Goal: Transaction & Acquisition: Purchase product/service

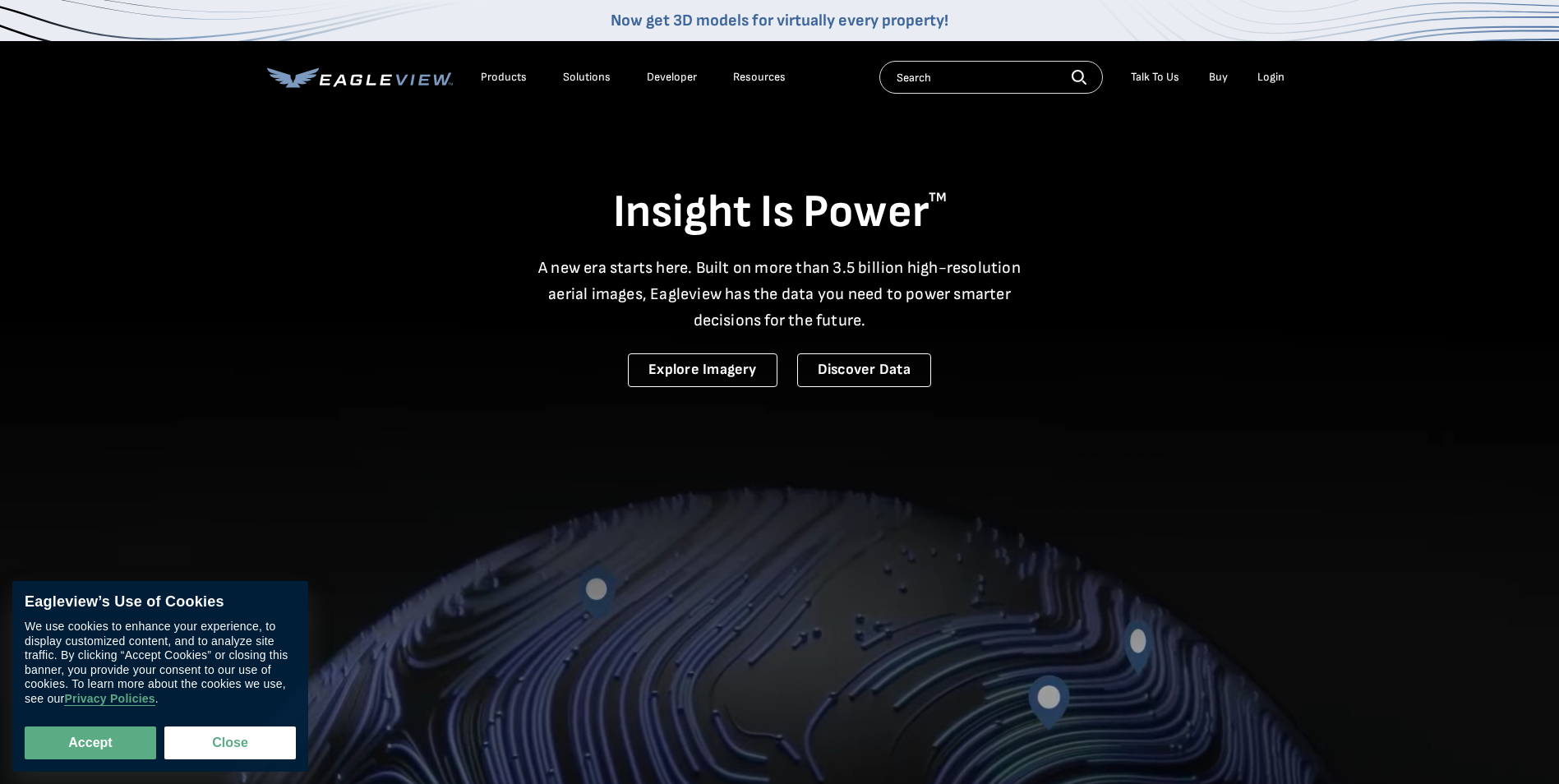
click at [1265, 80] on div "Login" at bounding box center [1270, 77] width 27 height 15
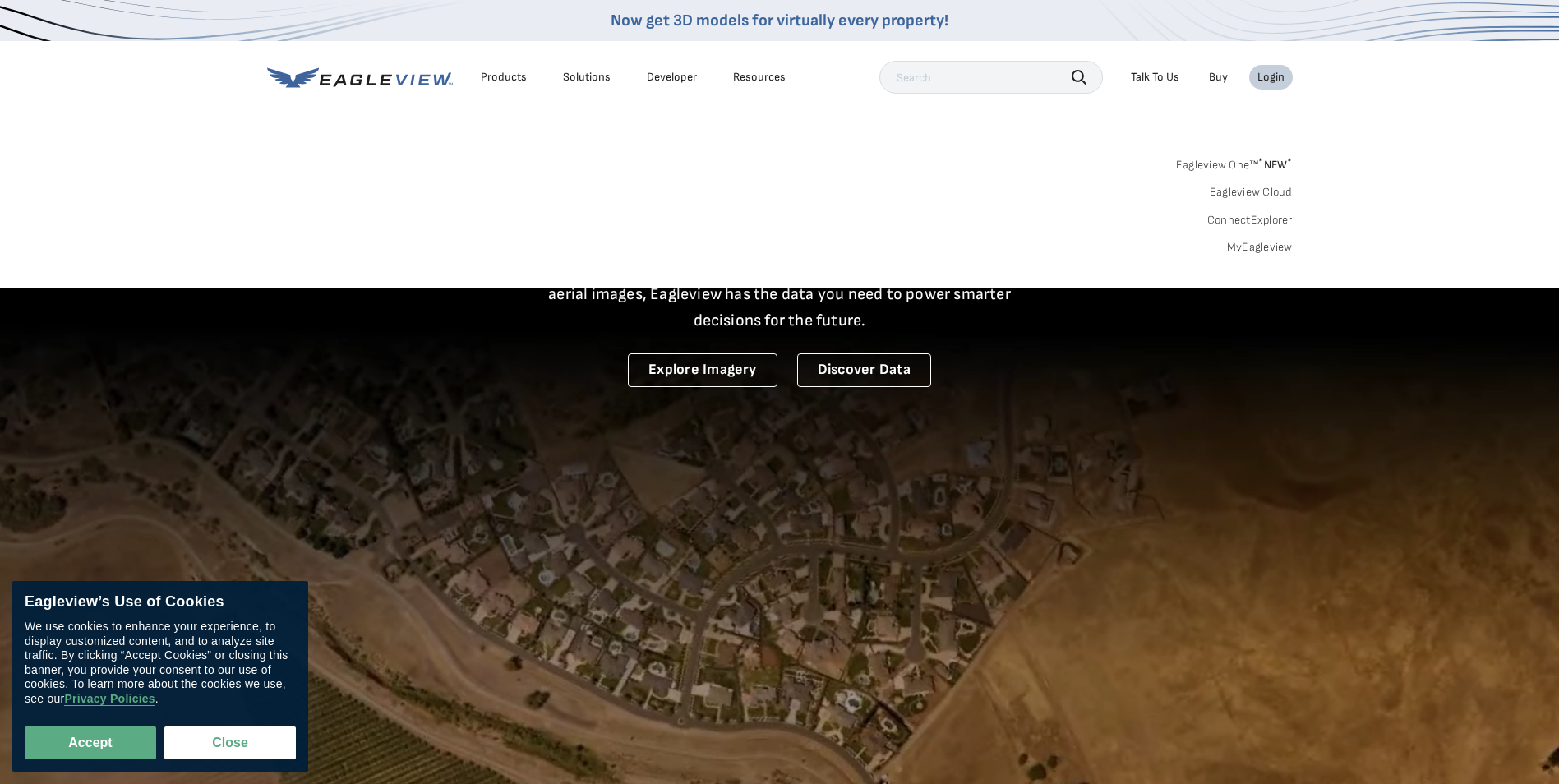
click at [1244, 249] on link "MyEagleview" at bounding box center [1260, 247] width 66 height 15
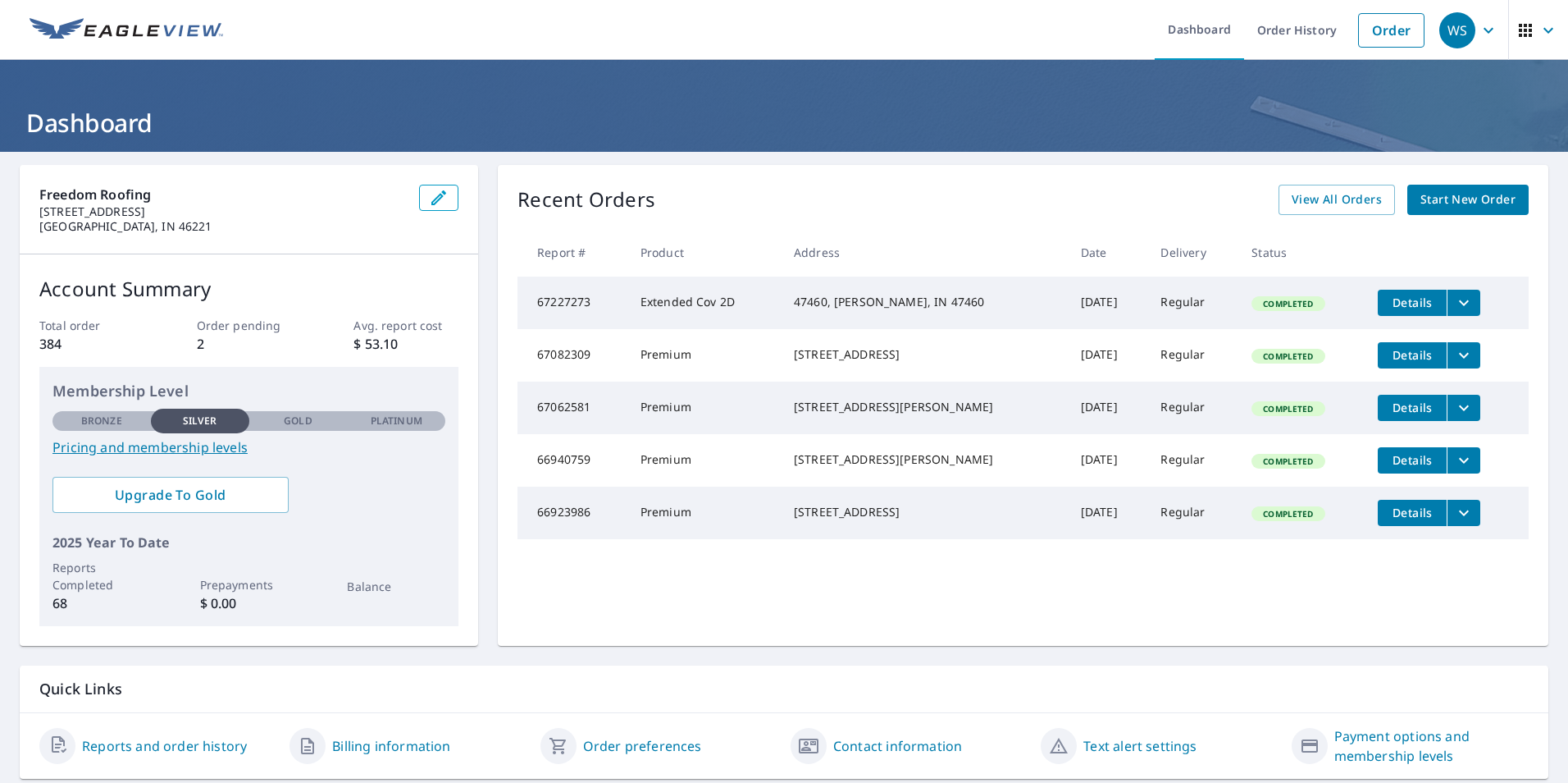
click at [1449, 190] on span "Start New Order" at bounding box center [1467, 200] width 95 height 20
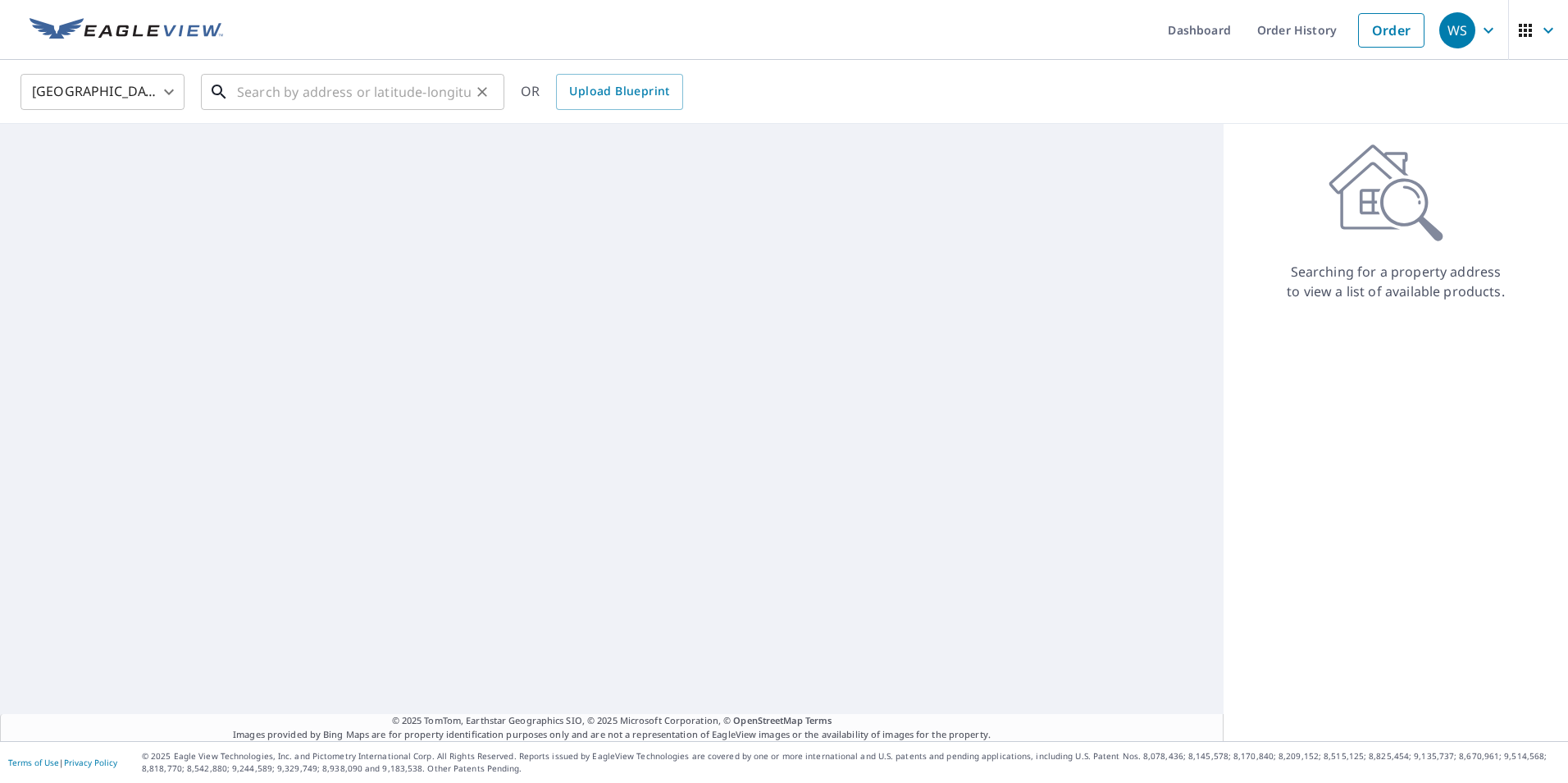
click at [461, 94] on input "text" at bounding box center [354, 91] width 234 height 46
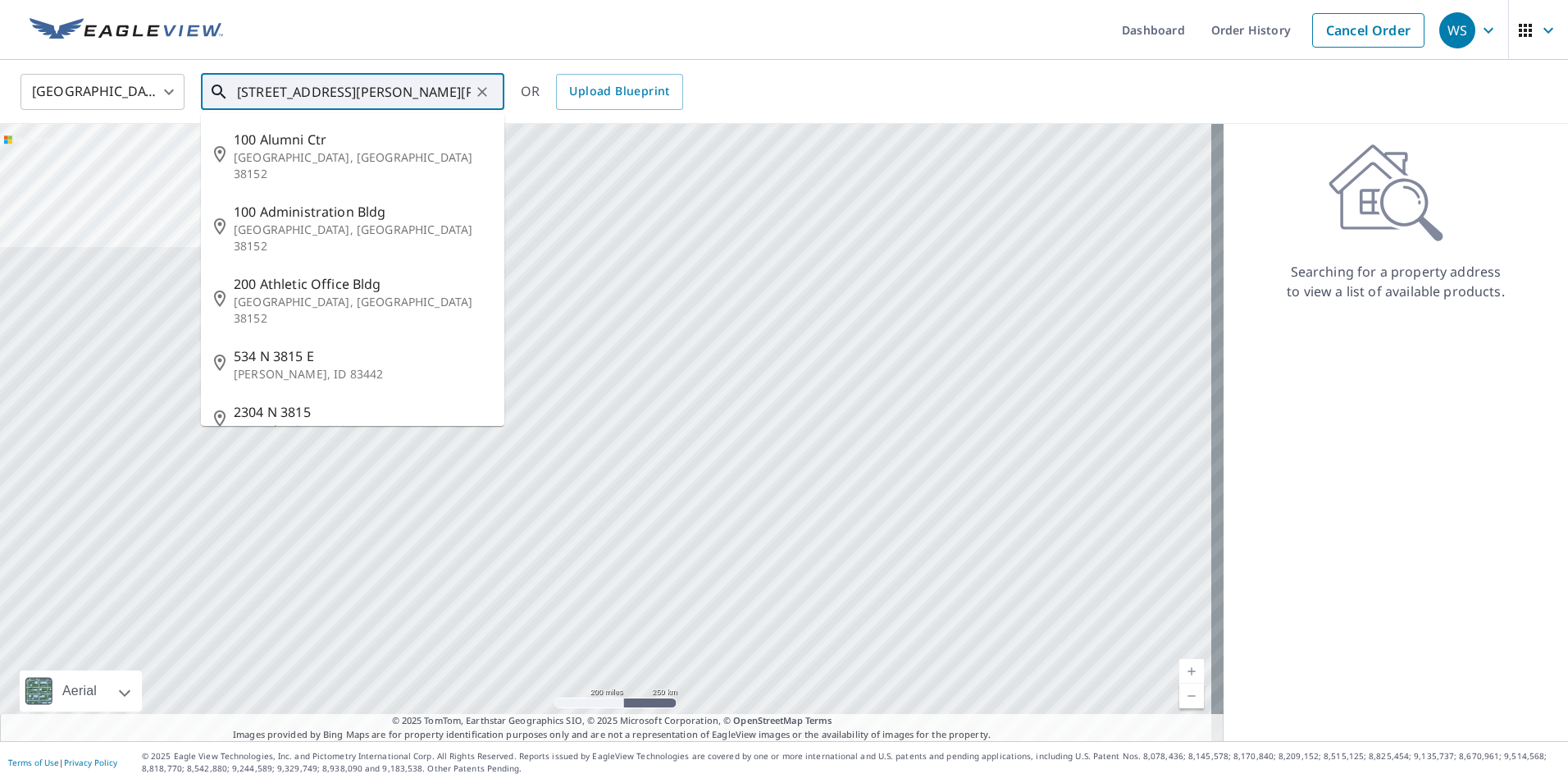
click at [454, 94] on input "3815 churchman woods blvd" at bounding box center [354, 91] width 234 height 46
type input "3815 churchman woods blvd indiana"
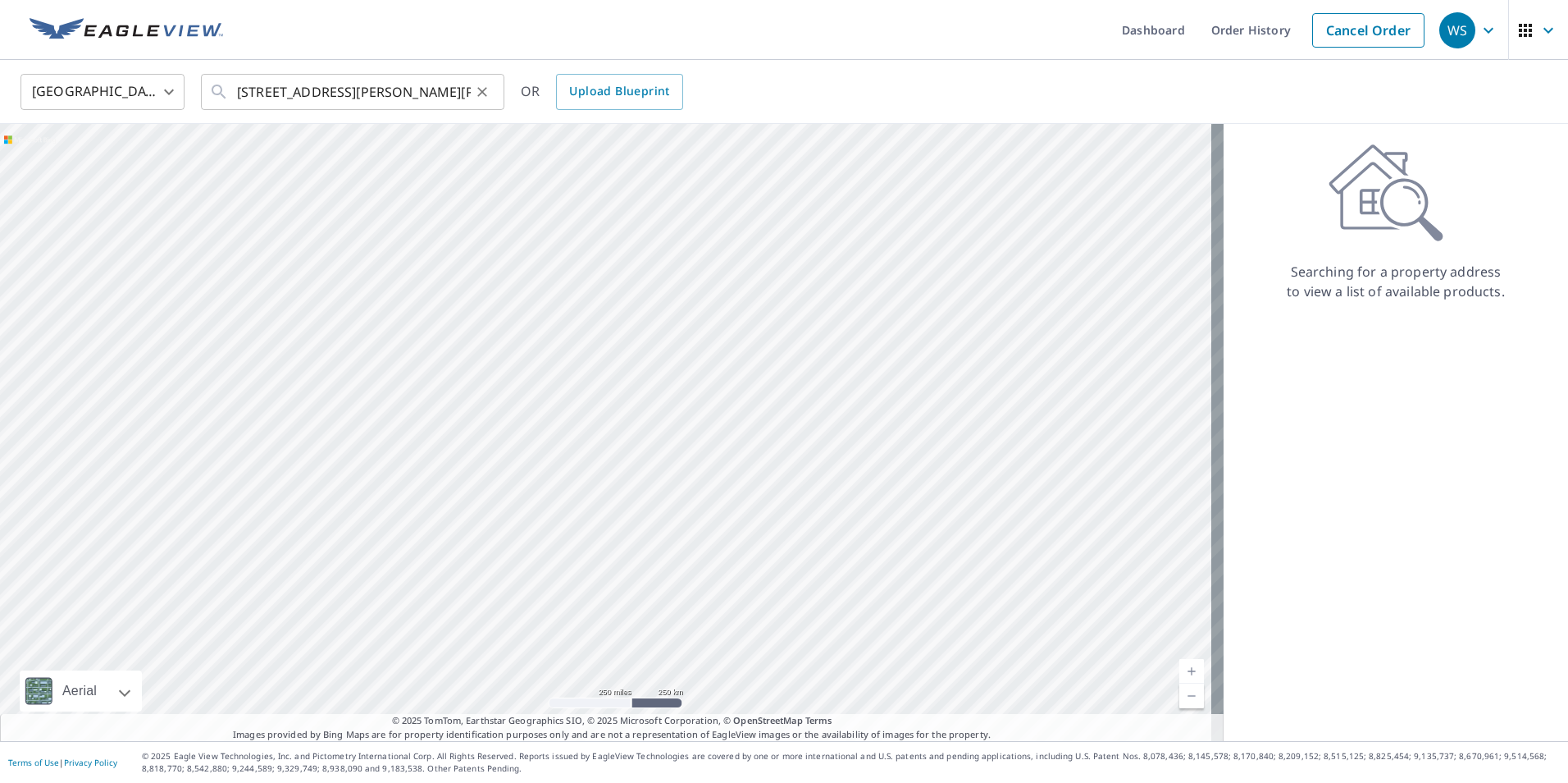
click at [475, 92] on icon "Clear" at bounding box center [482, 92] width 17 height 17
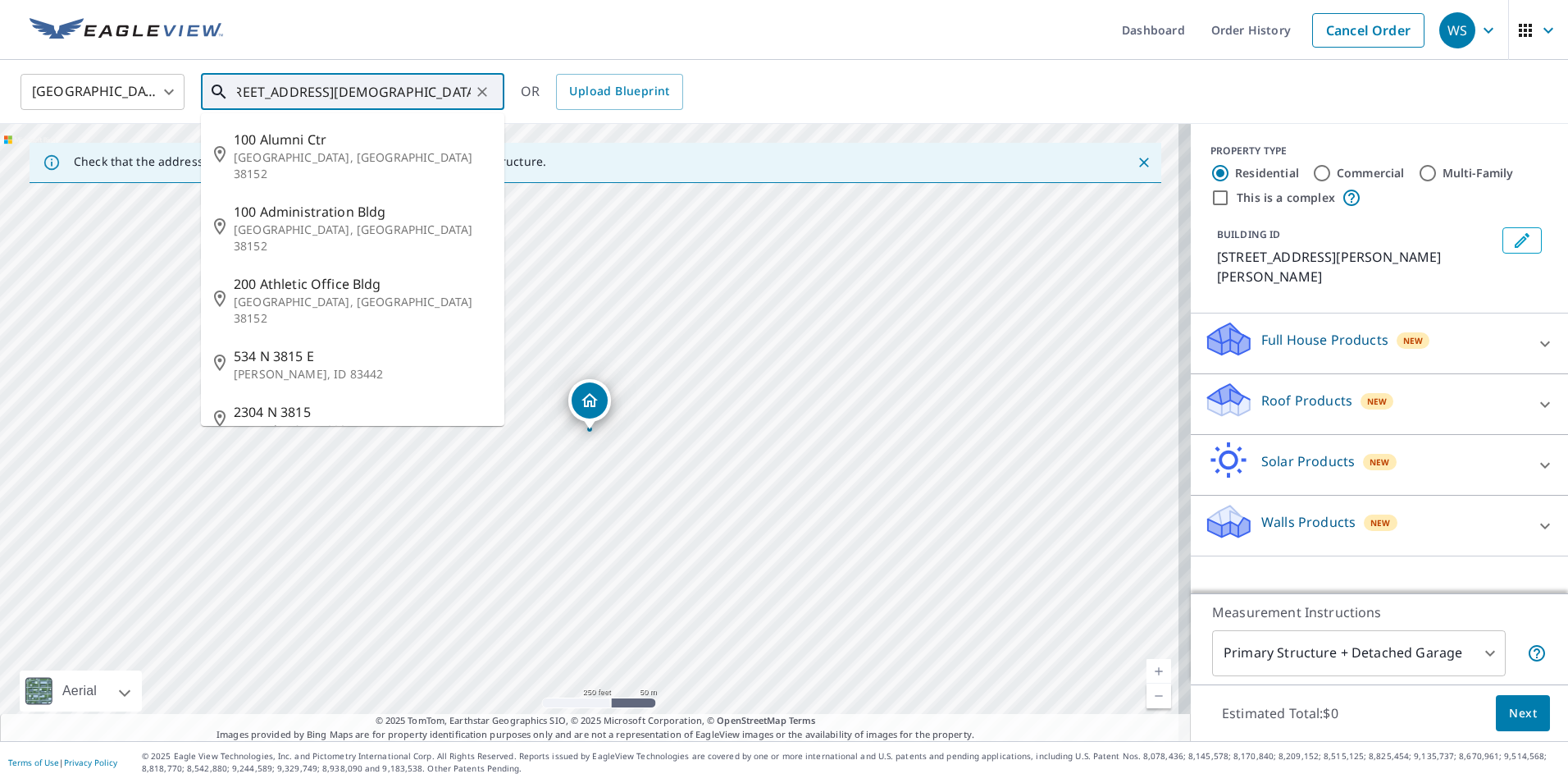
scroll to position [0, 31]
type input "3815 churchman qoods boulevard indiana"
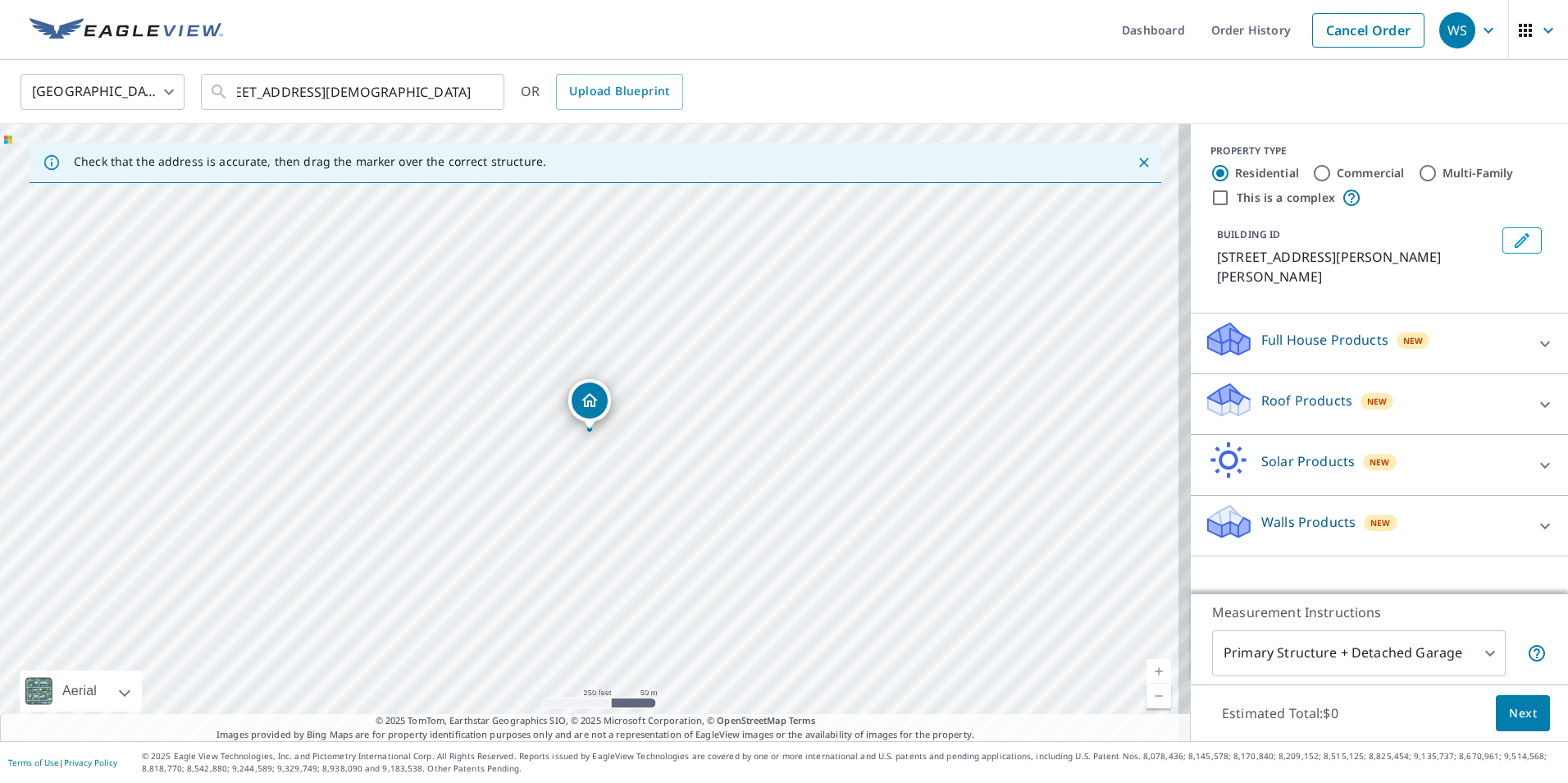
scroll to position [0, 0]
drag, startPoint x: 526, startPoint y: 385, endPoint x: 502, endPoint y: 483, distance: 100.9
click at [501, 482] on div "3815 Churchman Woods Blvd Indianapolis, IN 46203" at bounding box center [596, 432] width 1191 height 617
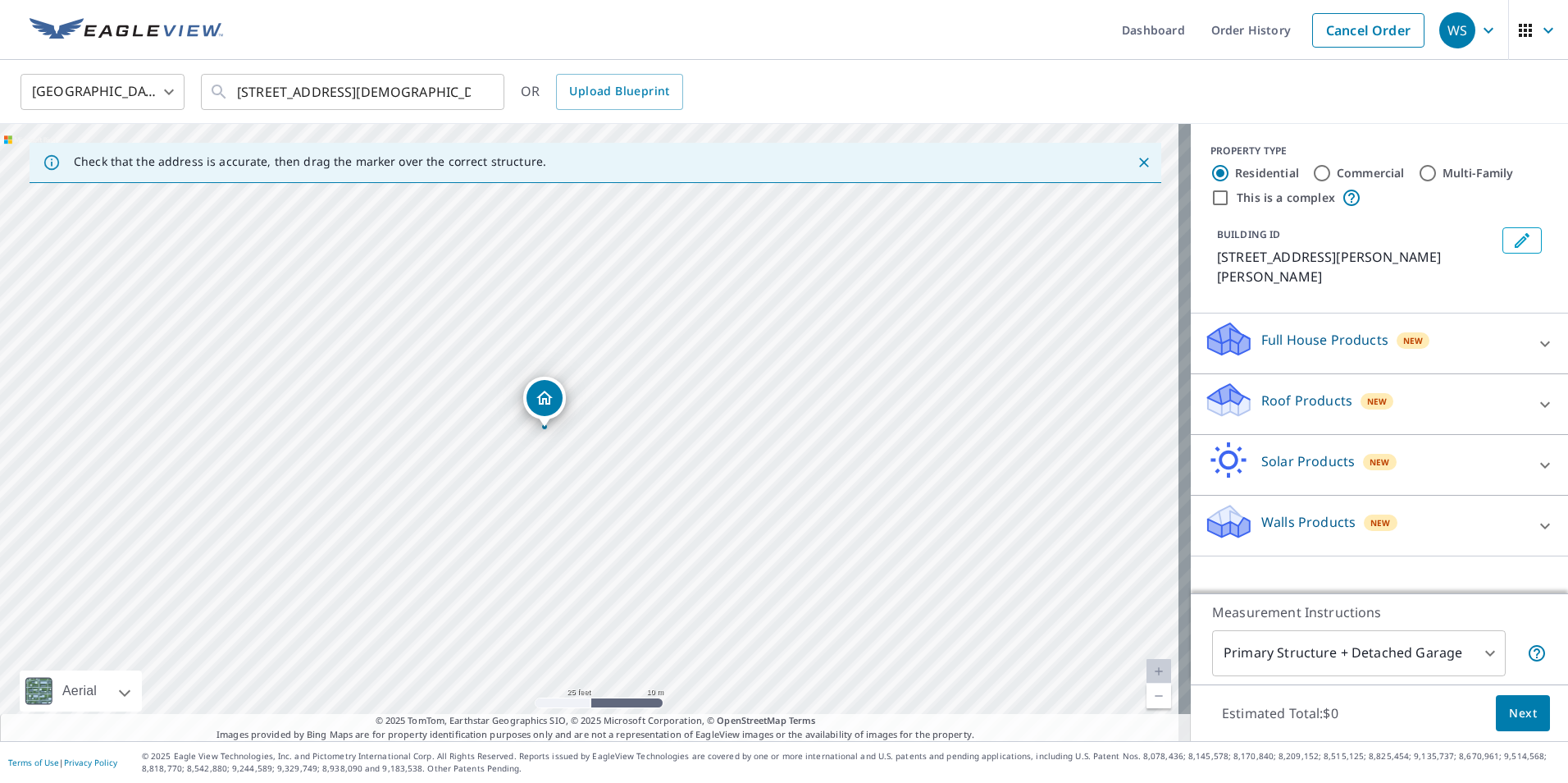
click at [1282, 409] on p "Roof Products" at bounding box center [1307, 399] width 91 height 20
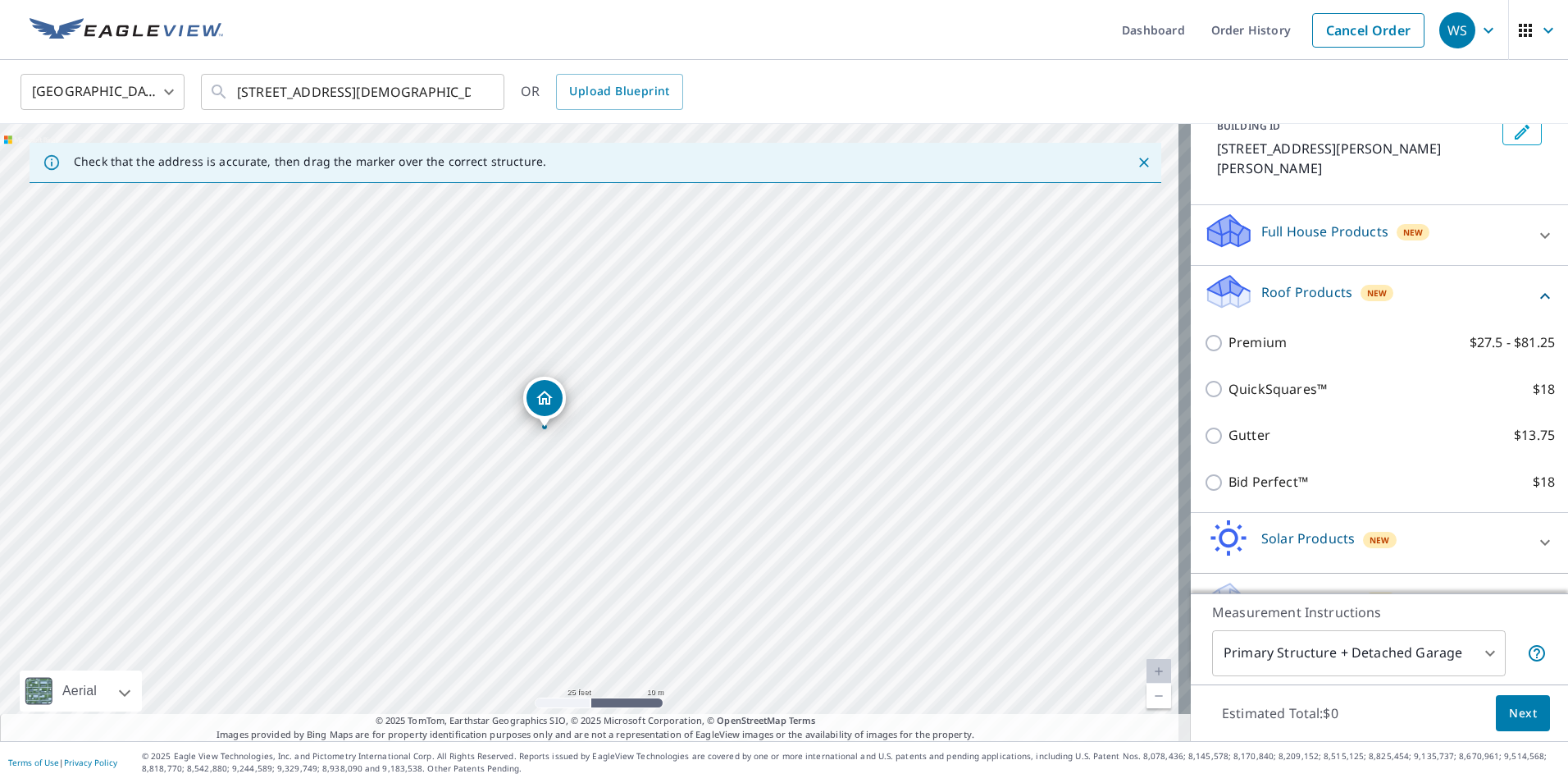
scroll to position [149, 0]
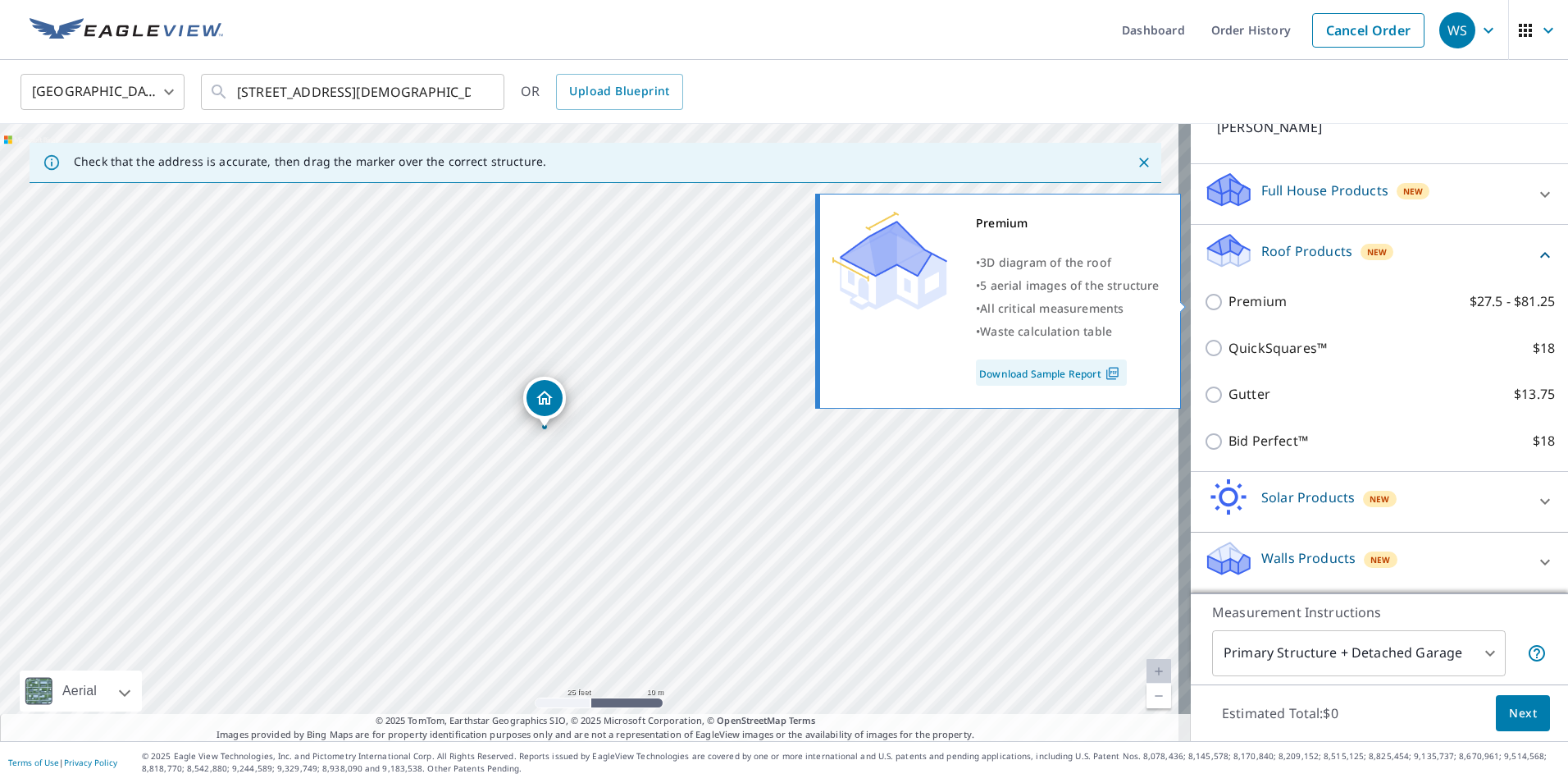
click at [1204, 307] on input "Premium $27.5 - $81.25" at bounding box center [1216, 302] width 24 height 20
checkbox input "true"
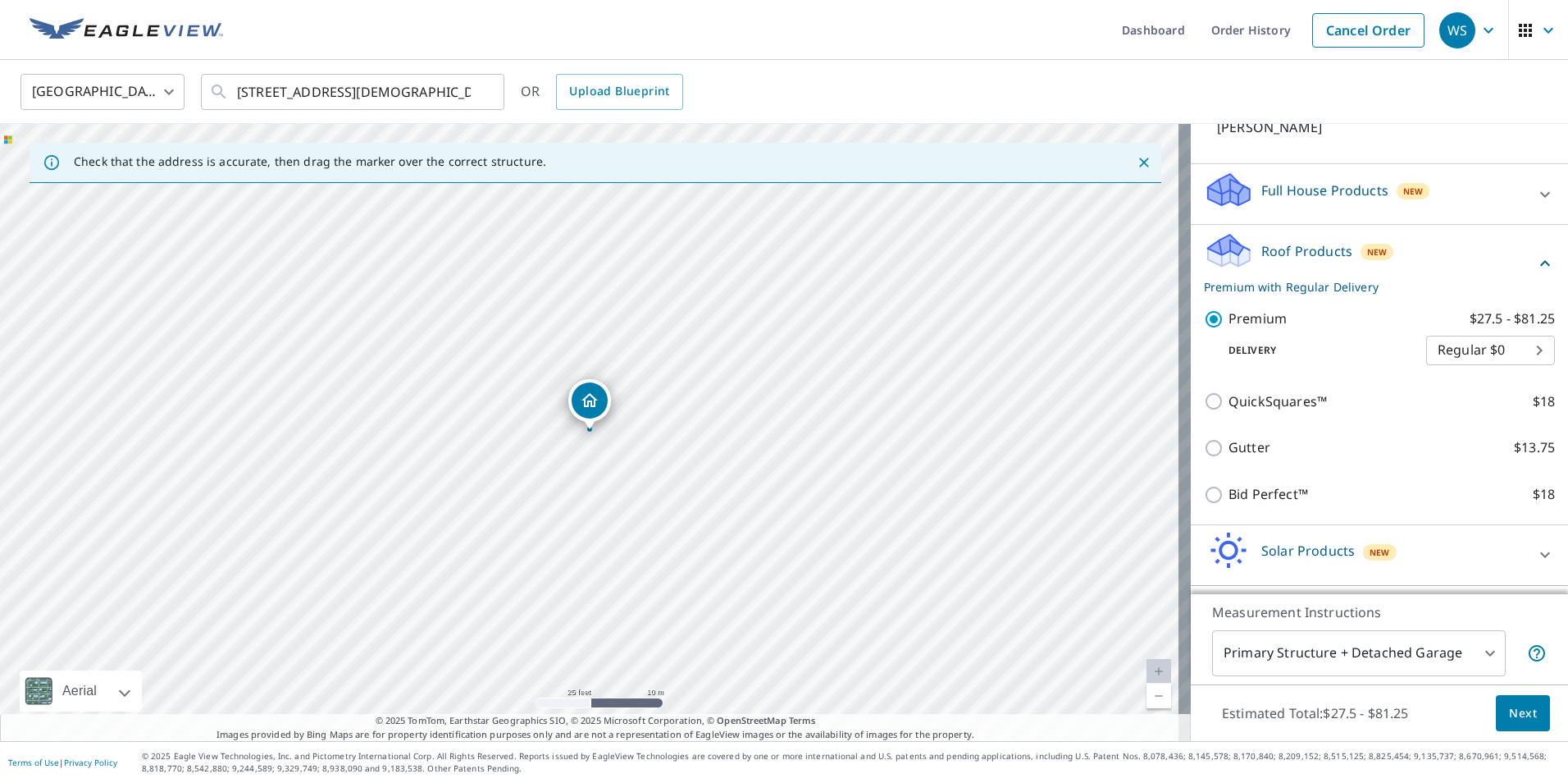
click at [1510, 713] on span "Next" at bounding box center [1523, 713] width 28 height 20
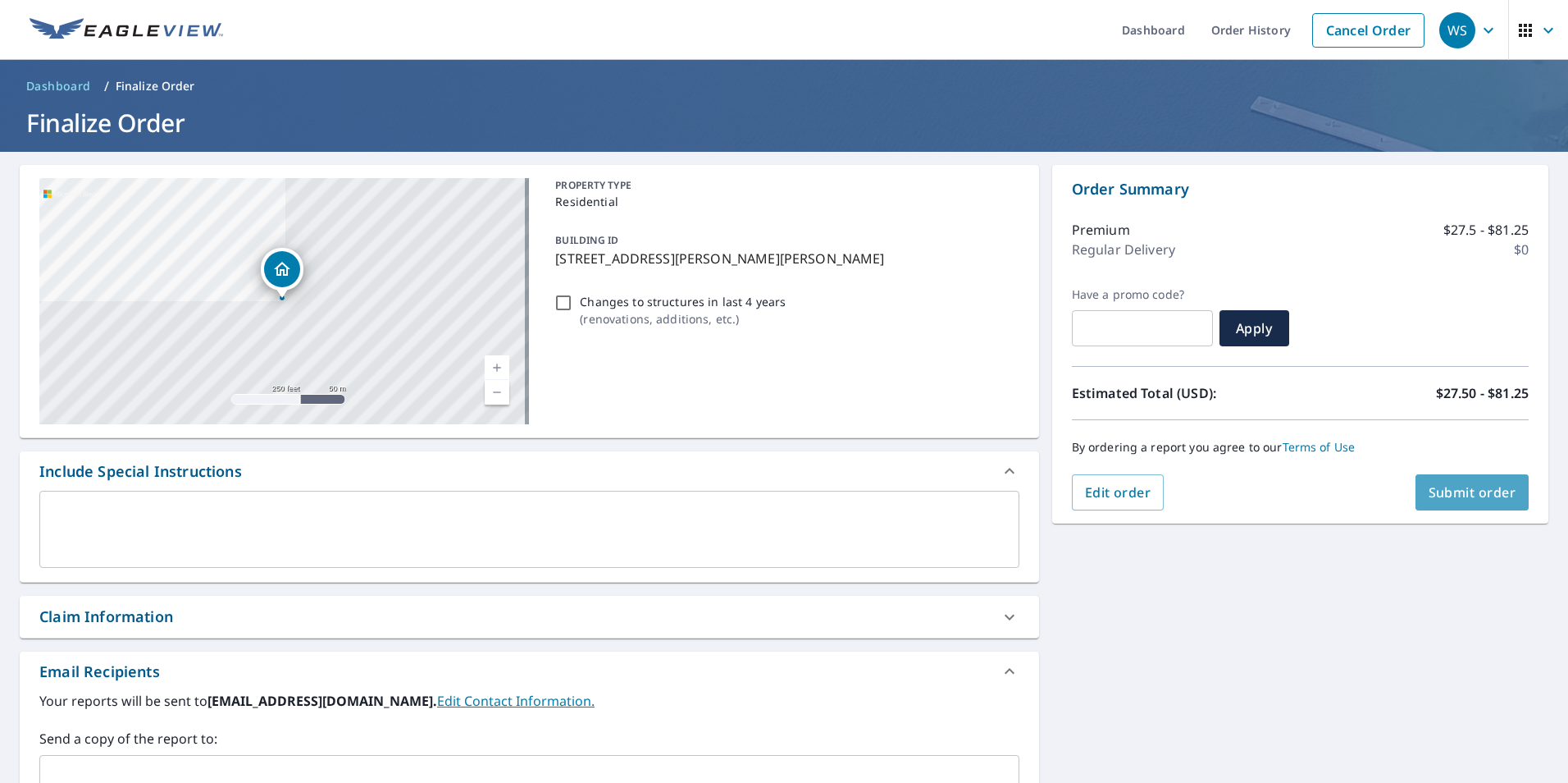
click at [1457, 487] on span "Submit order" at bounding box center [1472, 492] width 87 height 18
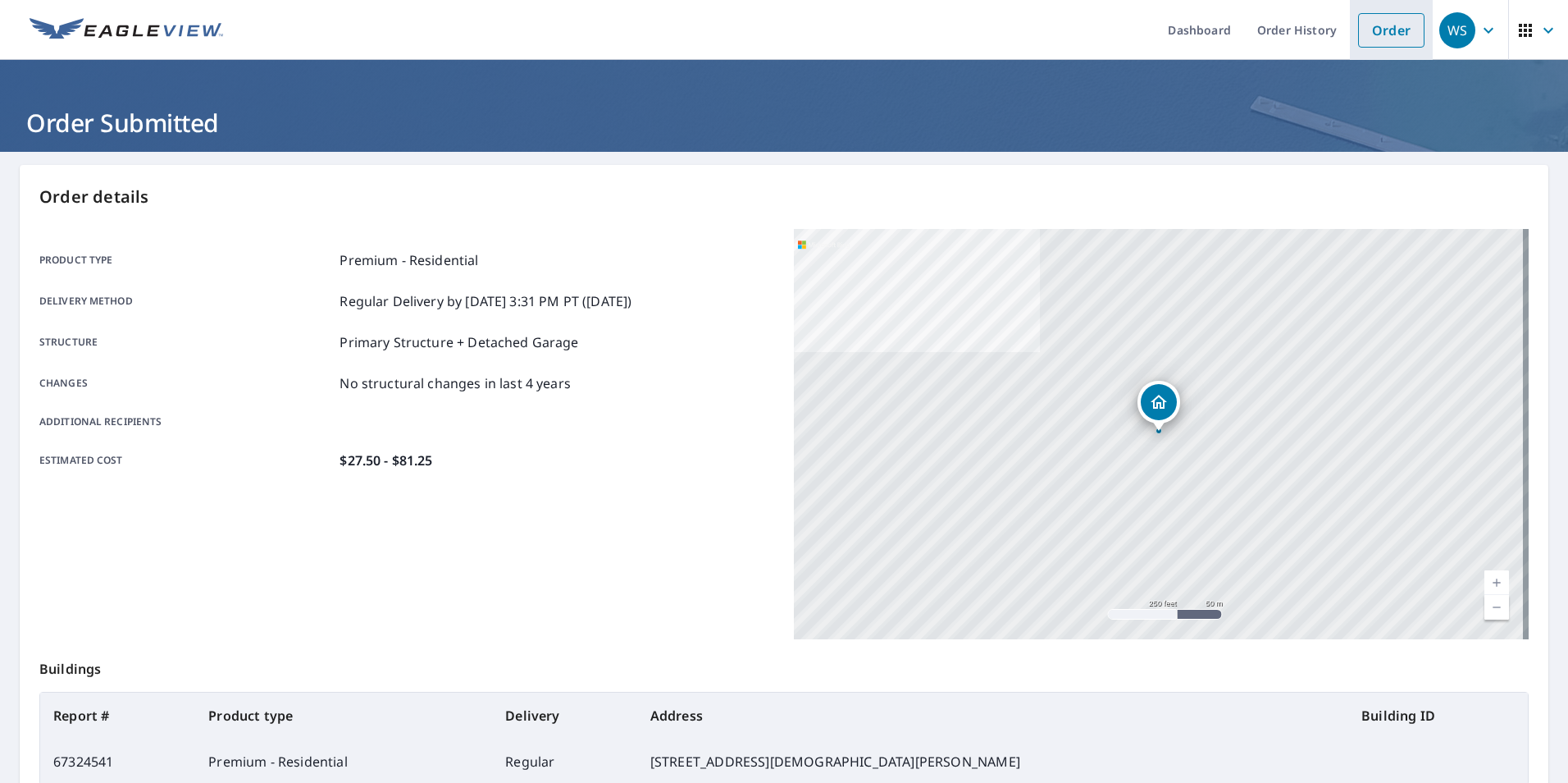
click at [1369, 24] on link "Order" at bounding box center [1390, 30] width 66 height 34
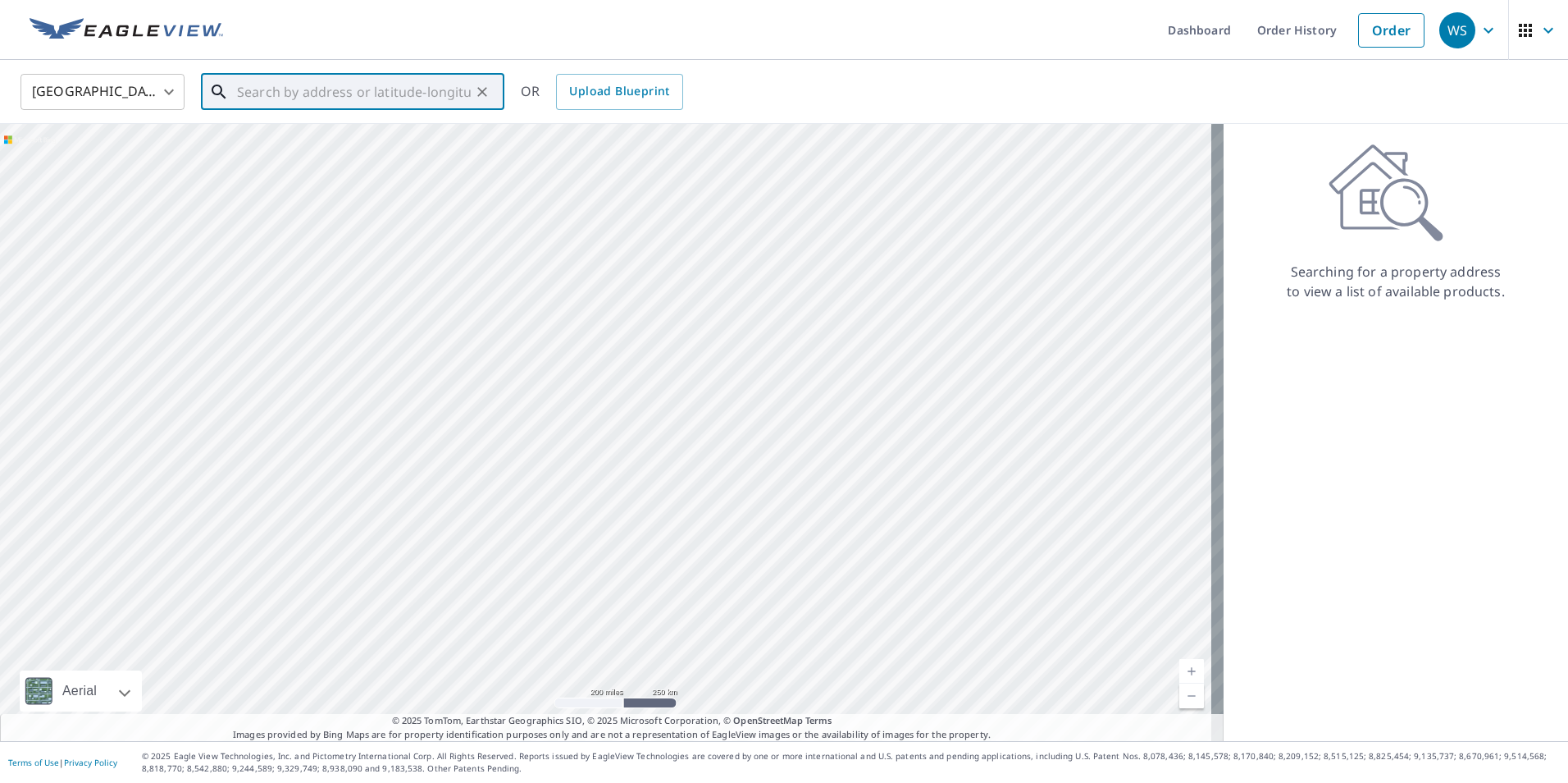
click at [418, 96] on input "text" at bounding box center [354, 91] width 234 height 46
click at [307, 152] on p "Martinsville, IN 46151" at bounding box center [362, 157] width 258 height 17
type input "3319 N Foxrun Dr Martinsville, IN 46151"
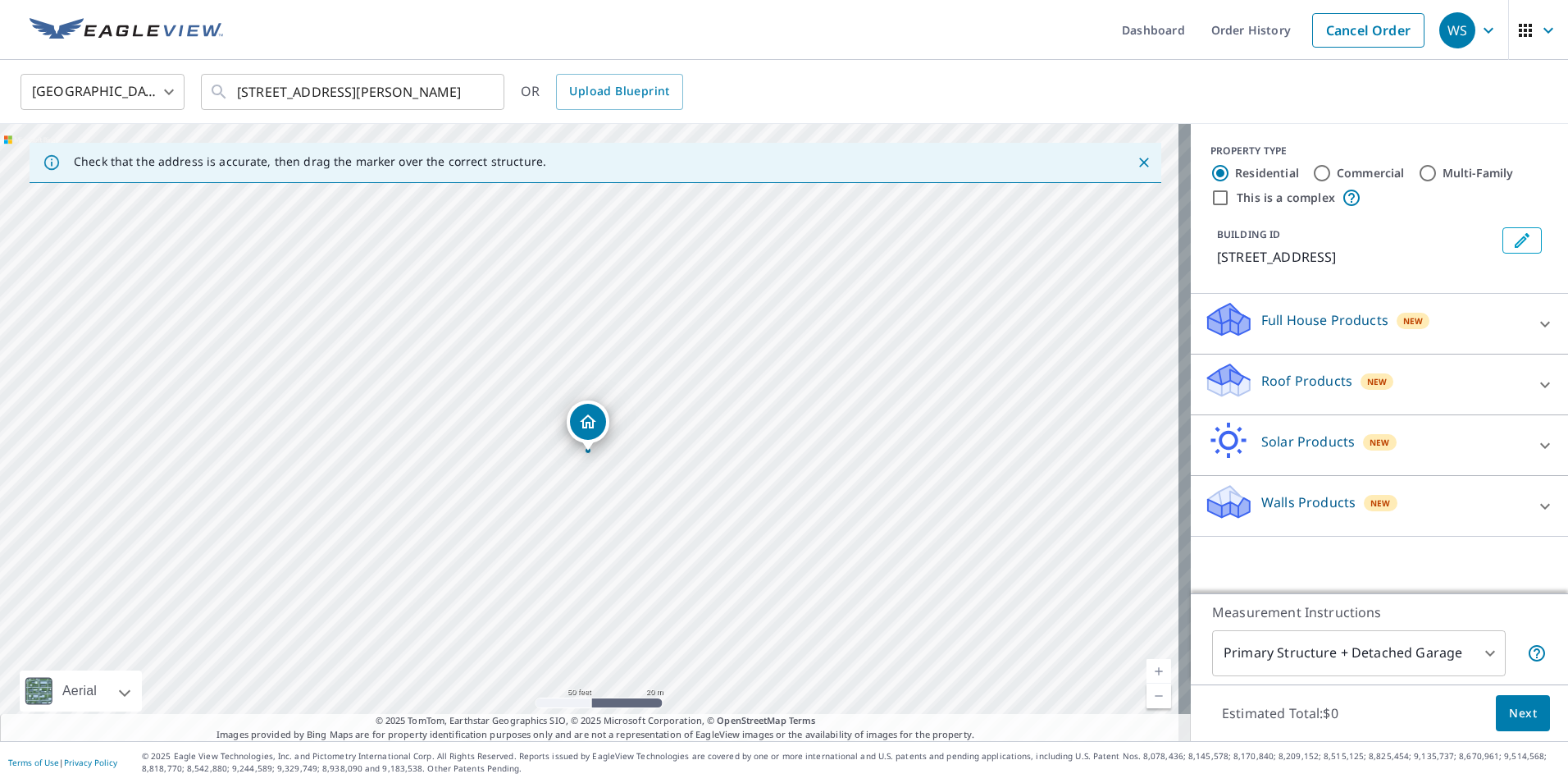
click at [1348, 321] on p "Full House Products" at bounding box center [1324, 319] width 127 height 20
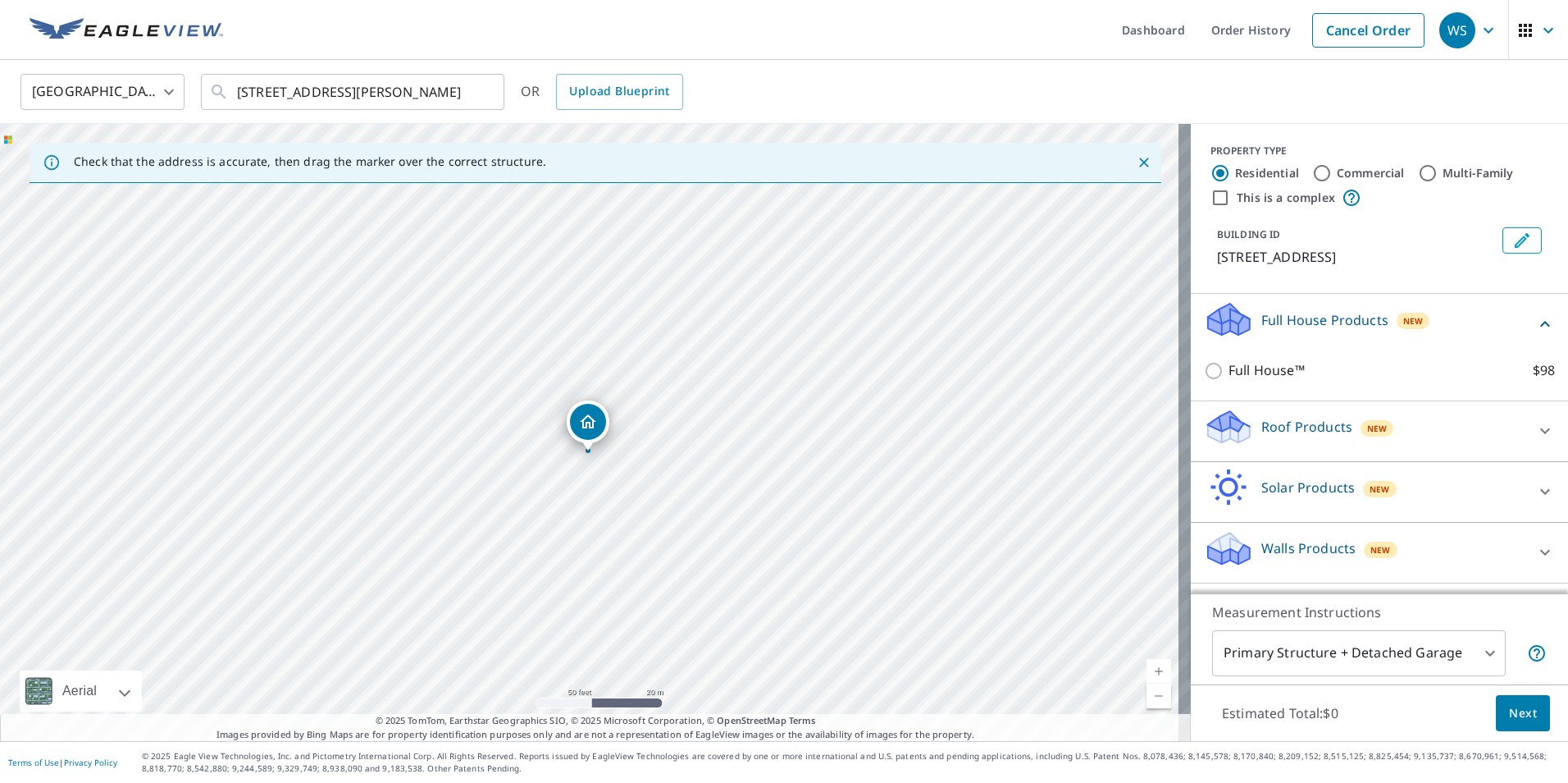
click at [1303, 426] on p "Roof Products" at bounding box center [1307, 426] width 91 height 20
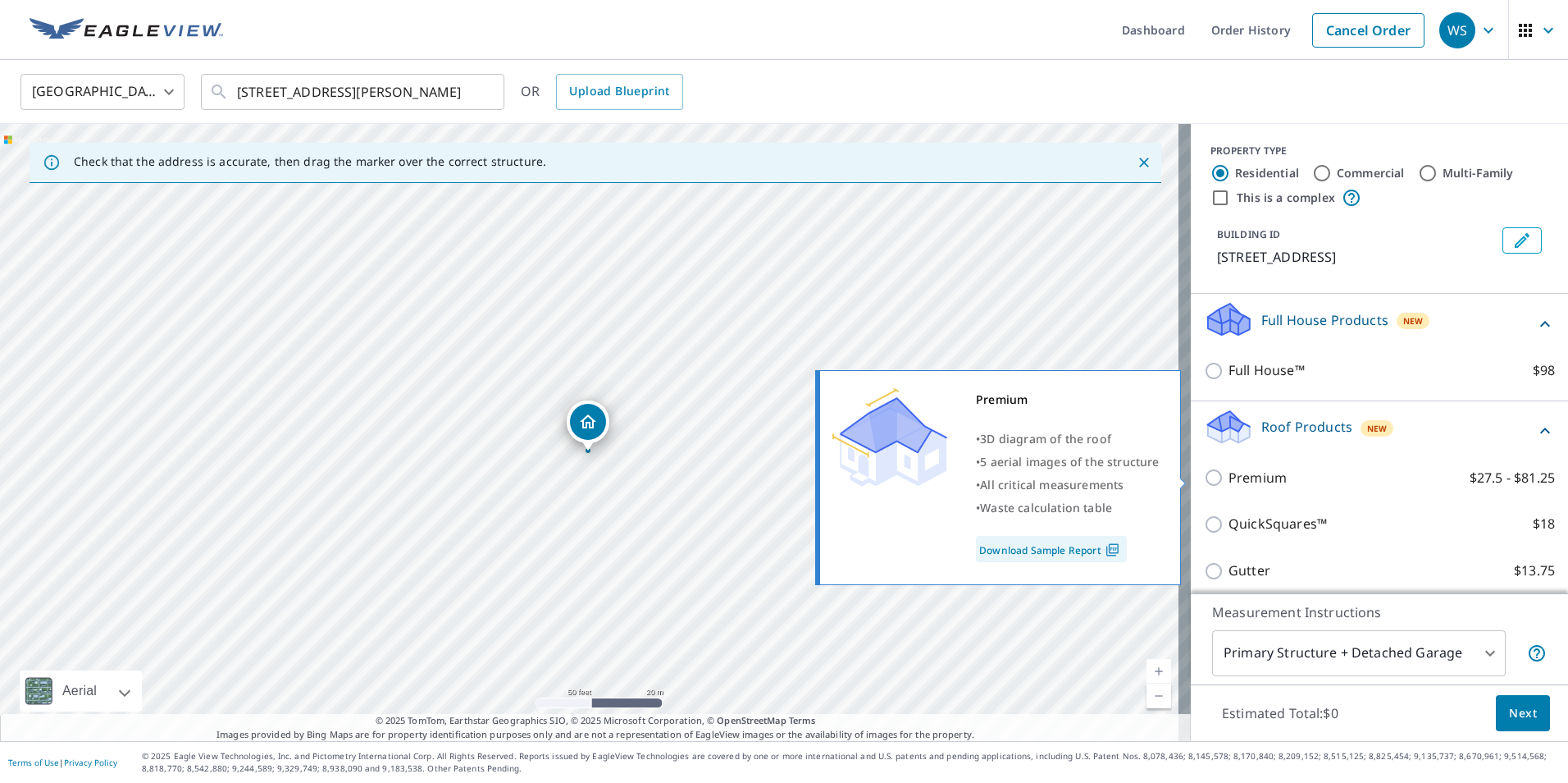
click at [1212, 477] on input "Premium $27.5 - $81.25" at bounding box center [1216, 477] width 24 height 20
checkbox input "true"
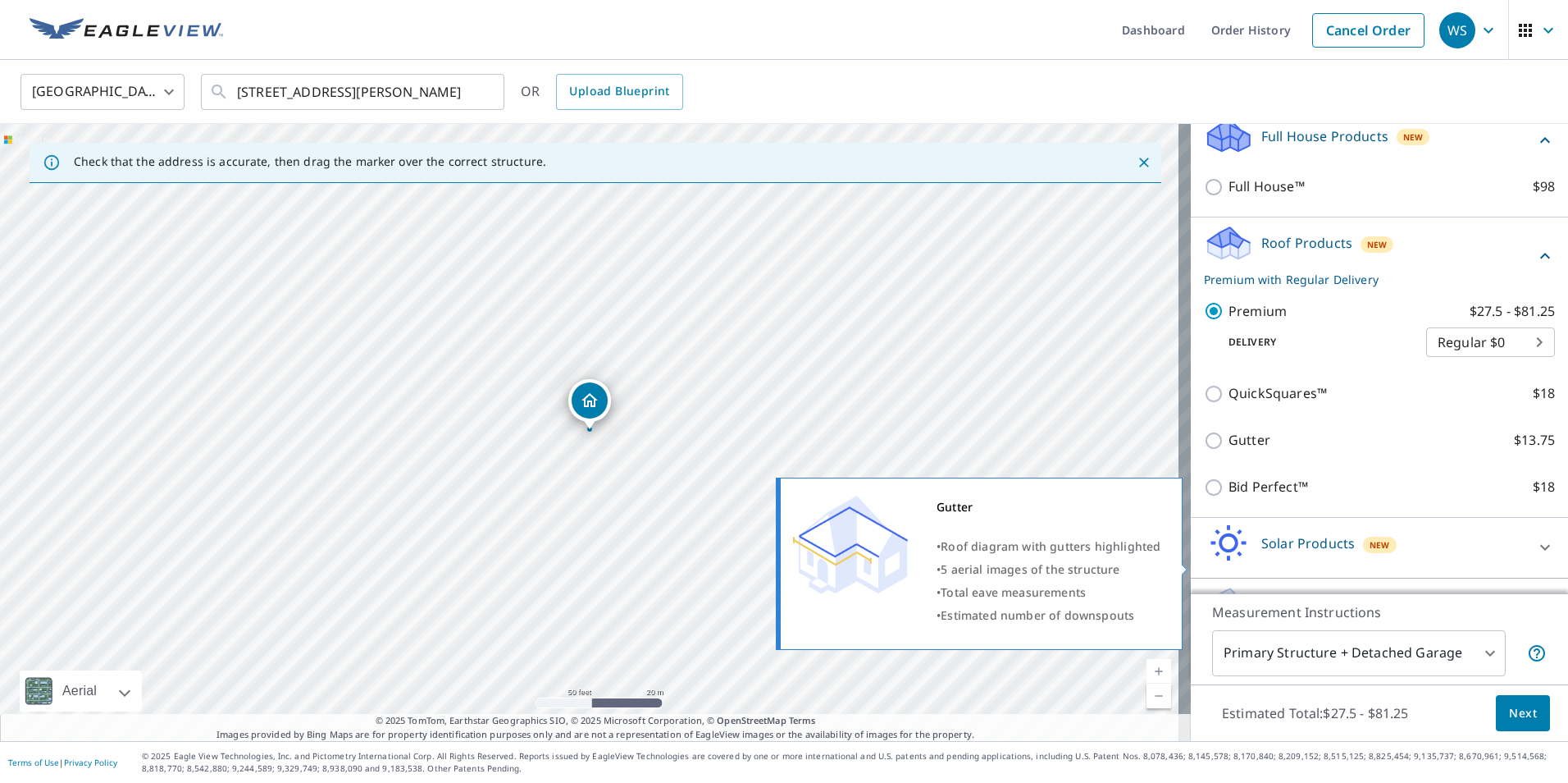
scroll to position [230, 0]
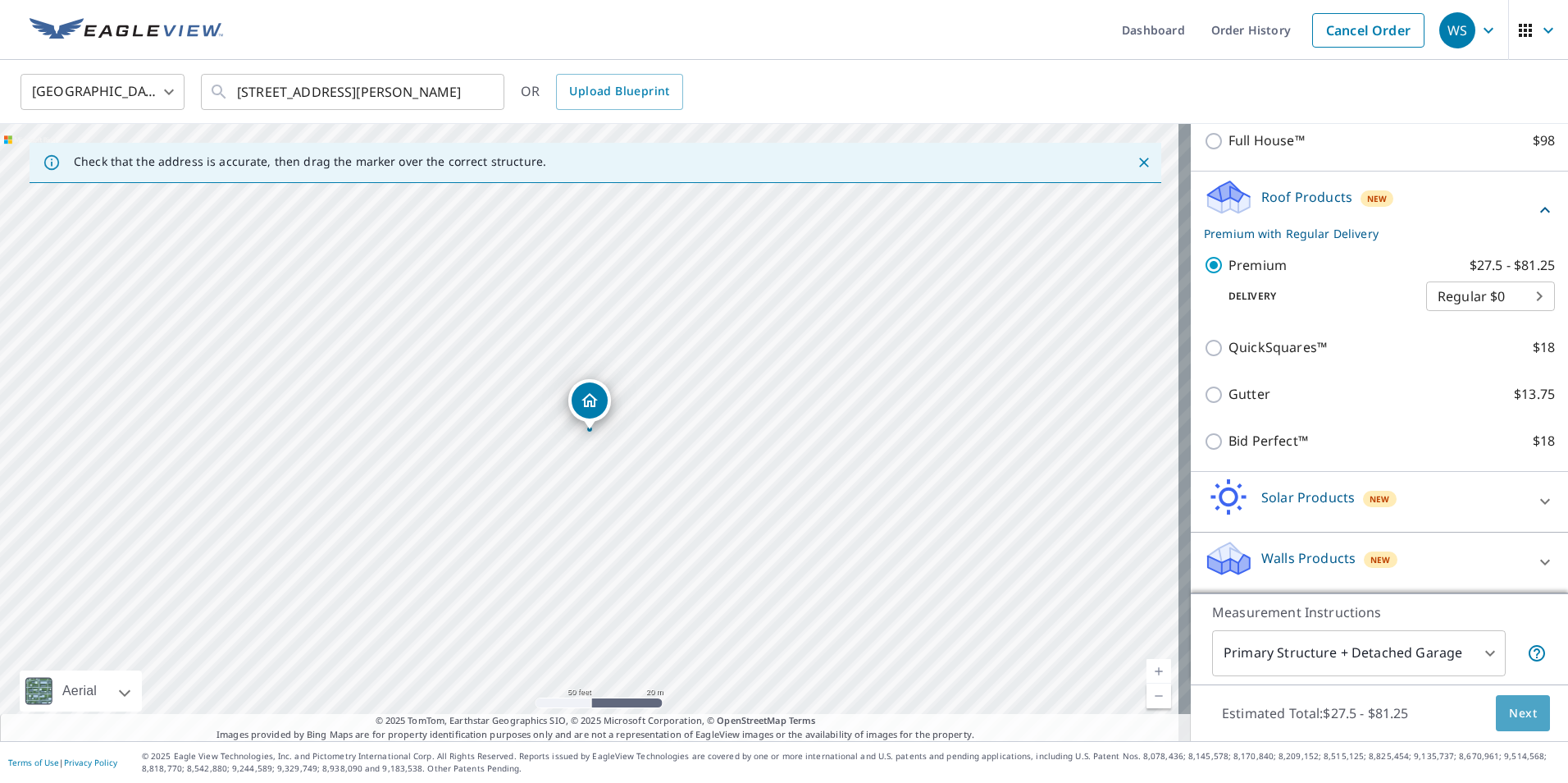
click at [1521, 710] on span "Next" at bounding box center [1523, 713] width 28 height 20
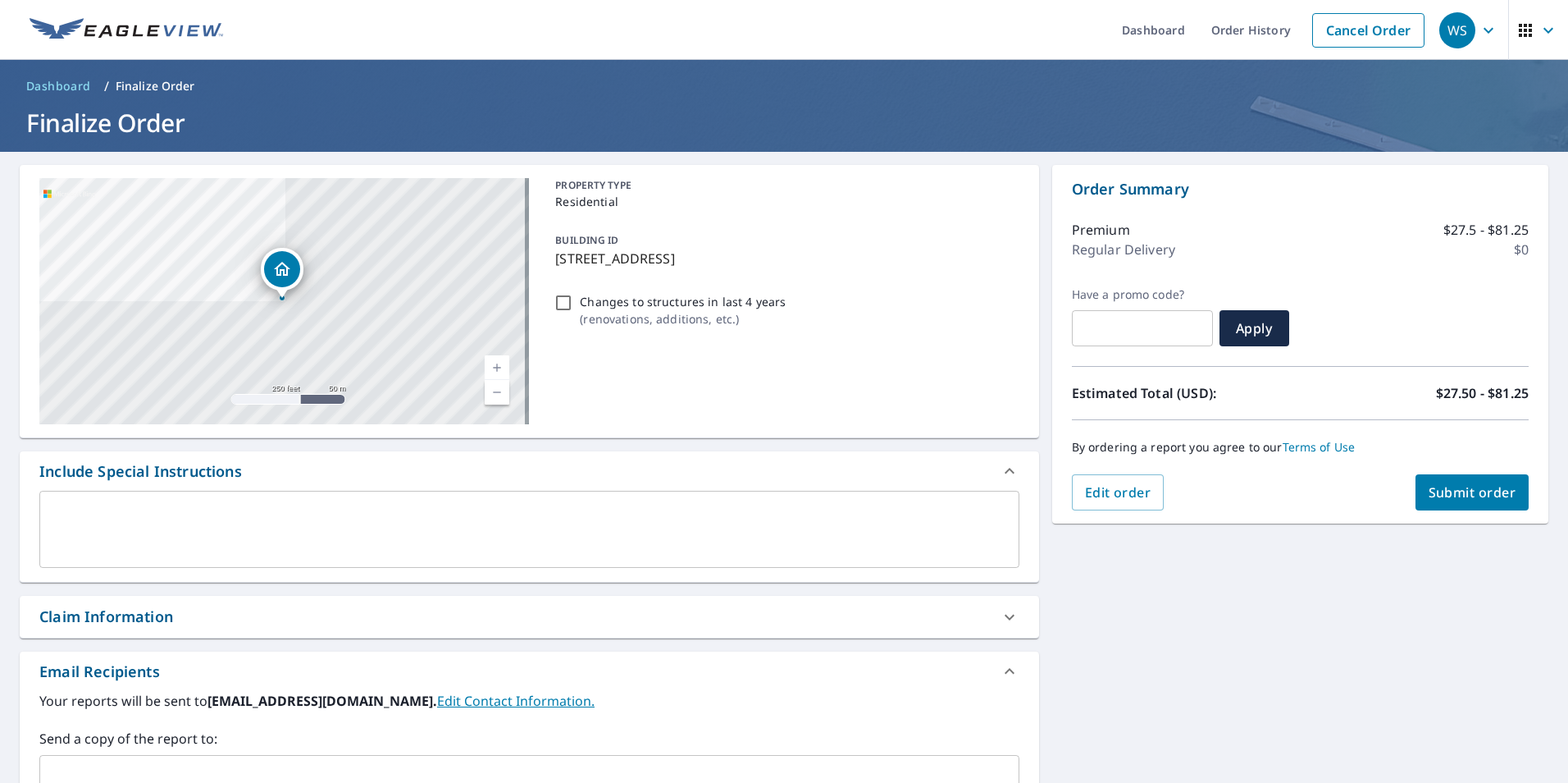
click at [1426, 502] on button "Submit order" at bounding box center [1472, 492] width 114 height 36
